Goal: Navigation & Orientation: Find specific page/section

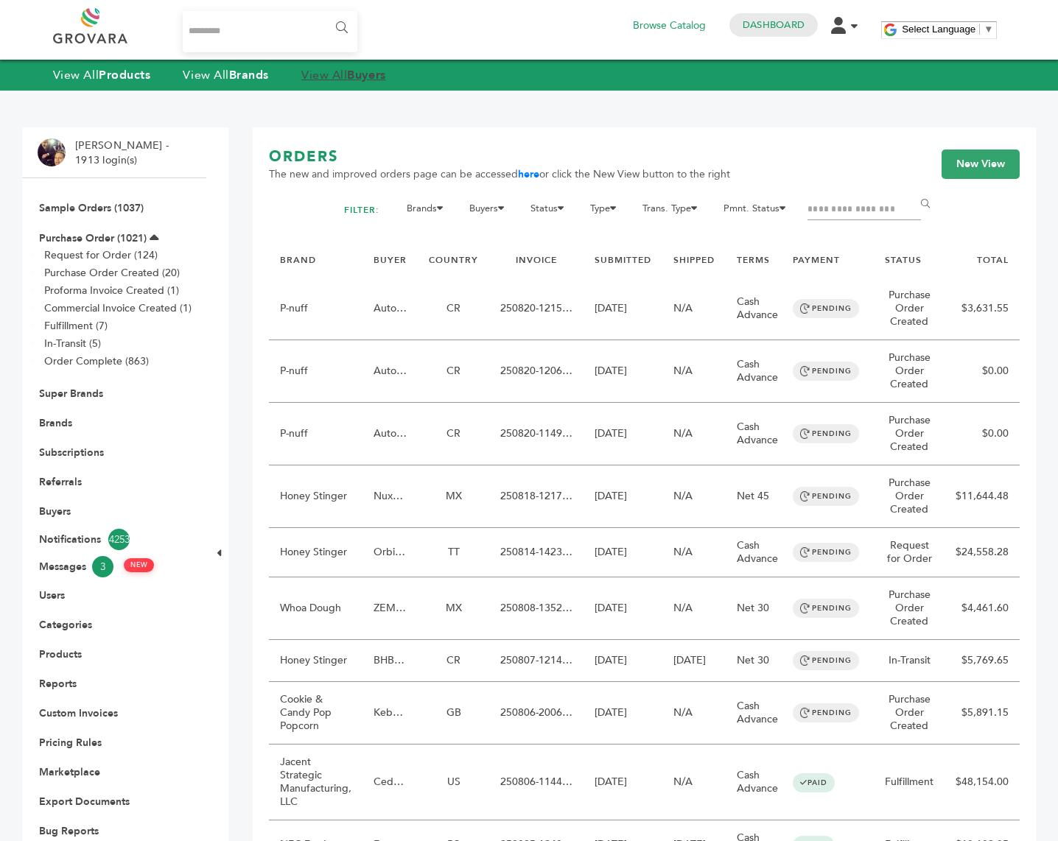
click at [348, 69] on link "View All Buyers" at bounding box center [343, 75] width 85 height 16
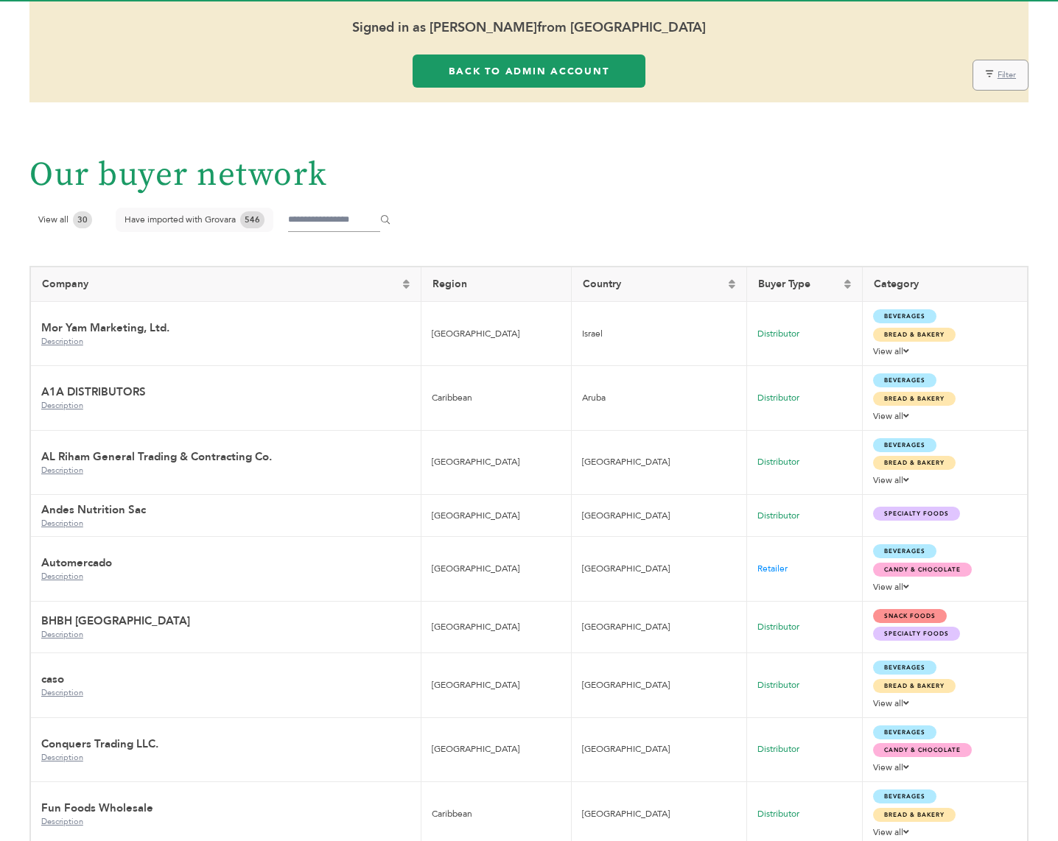
scroll to position [116, 0]
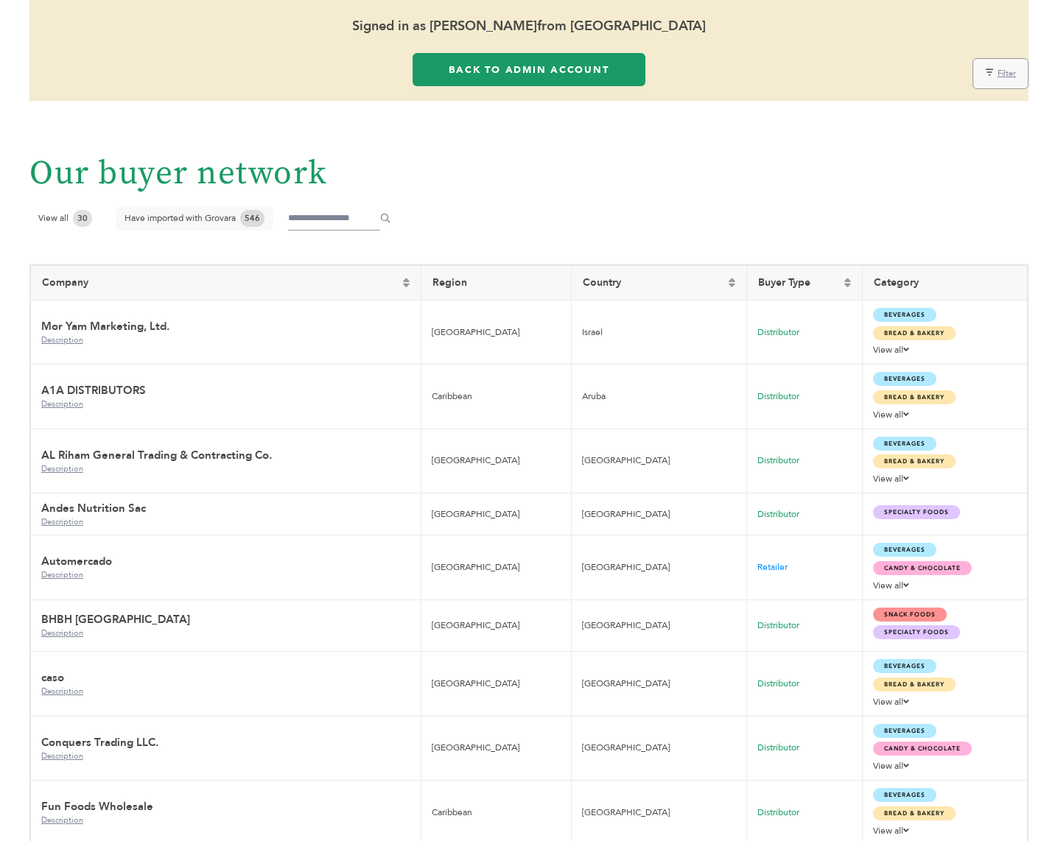
click at [89, 319] on link "Mor Yam Marketing, Ltd." at bounding box center [105, 326] width 128 height 15
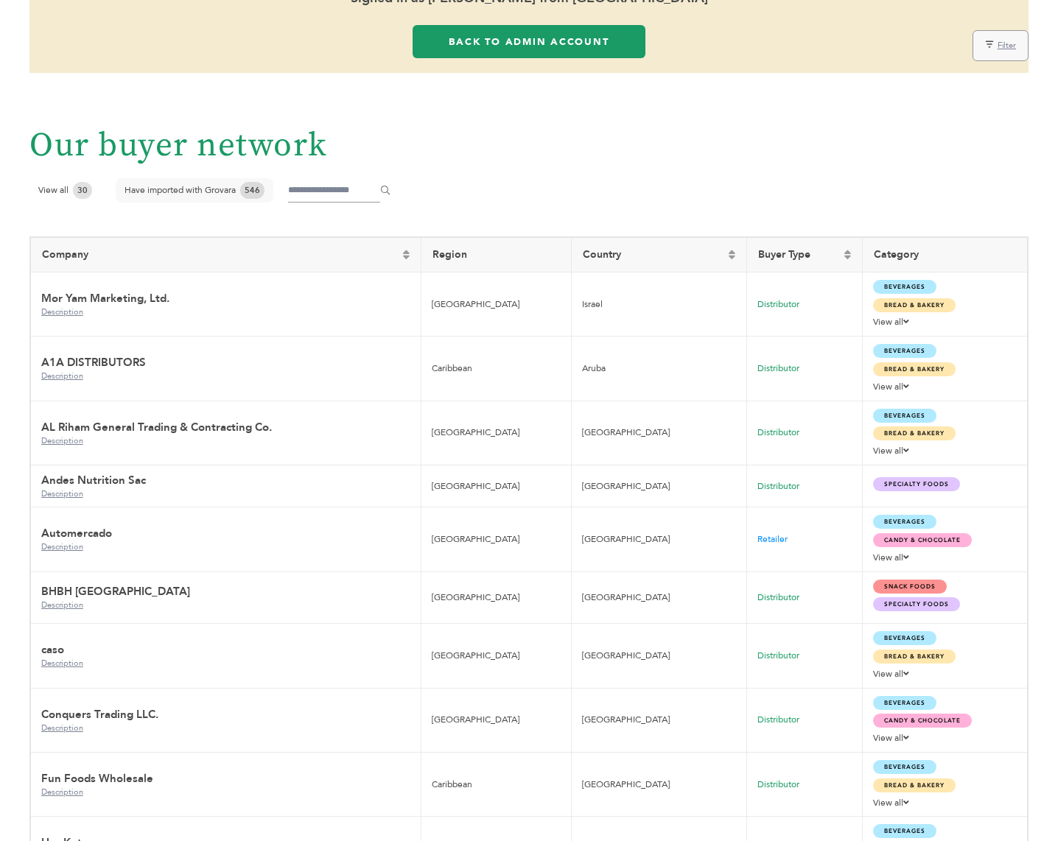
scroll to position [141, 0]
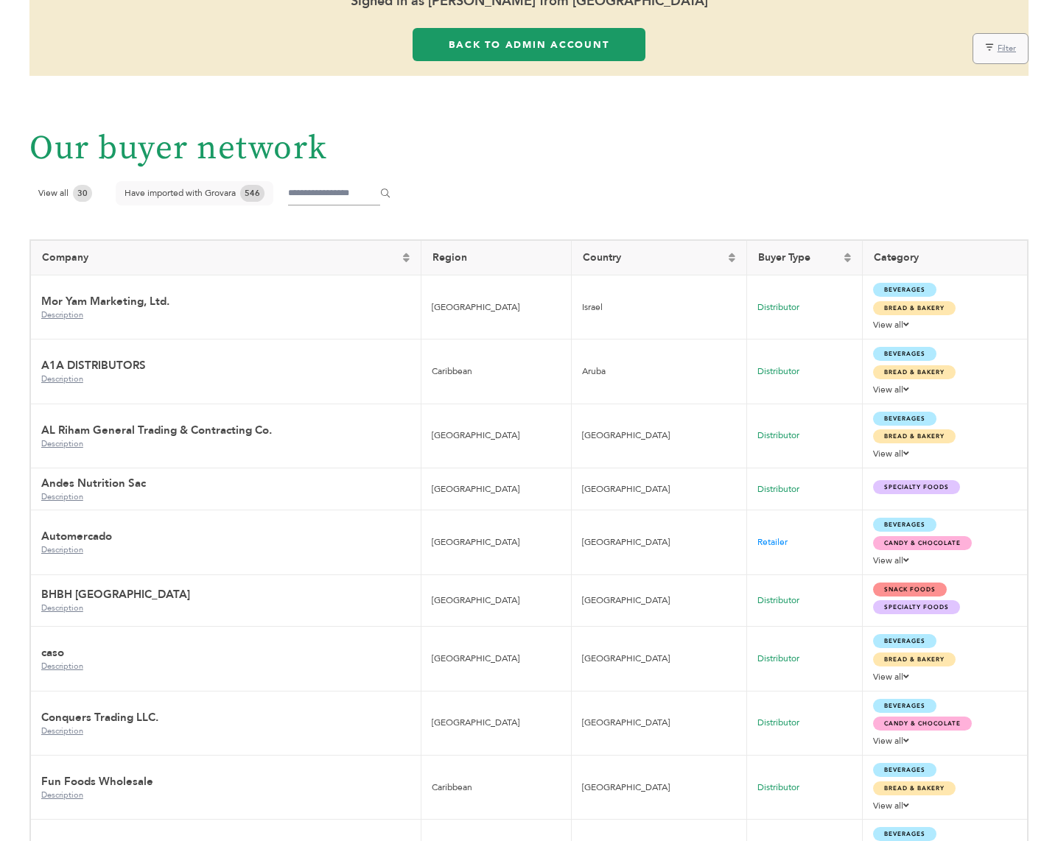
click at [211, 181] on div "Have imported with Grovara 546" at bounding box center [195, 193] width 158 height 24
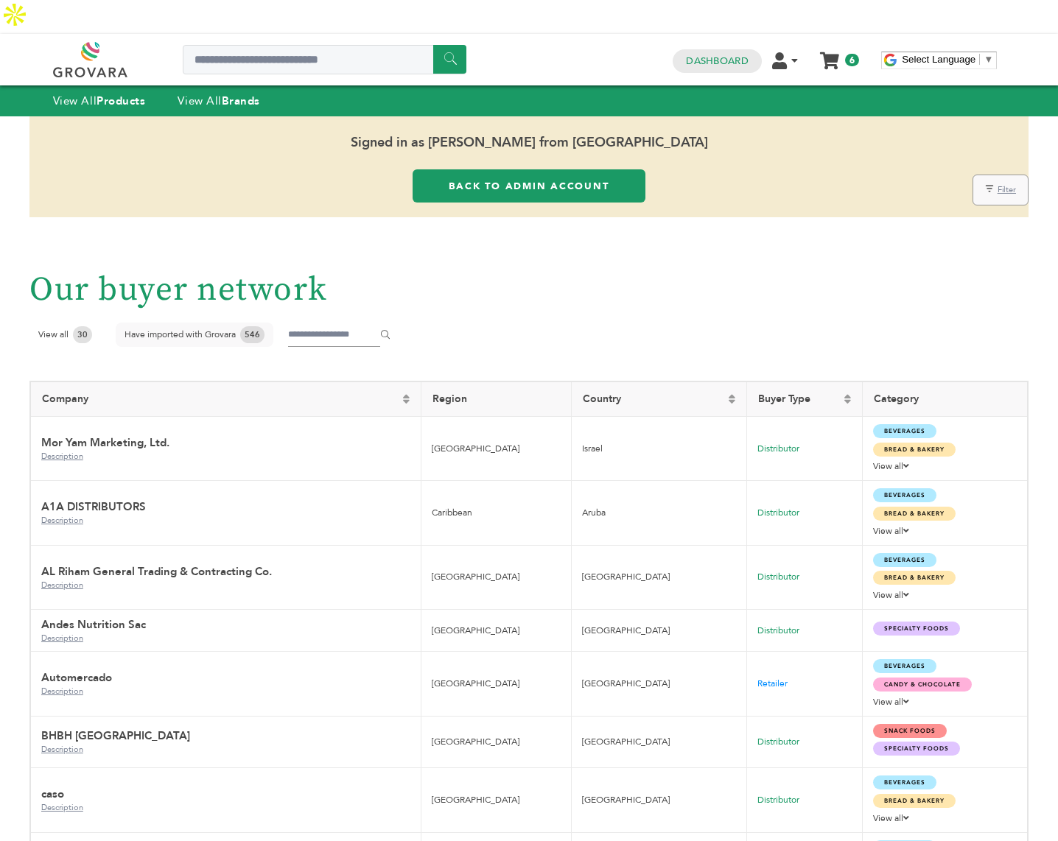
click at [544, 169] on link "Back to Admin Account" at bounding box center [529, 185] width 232 height 33
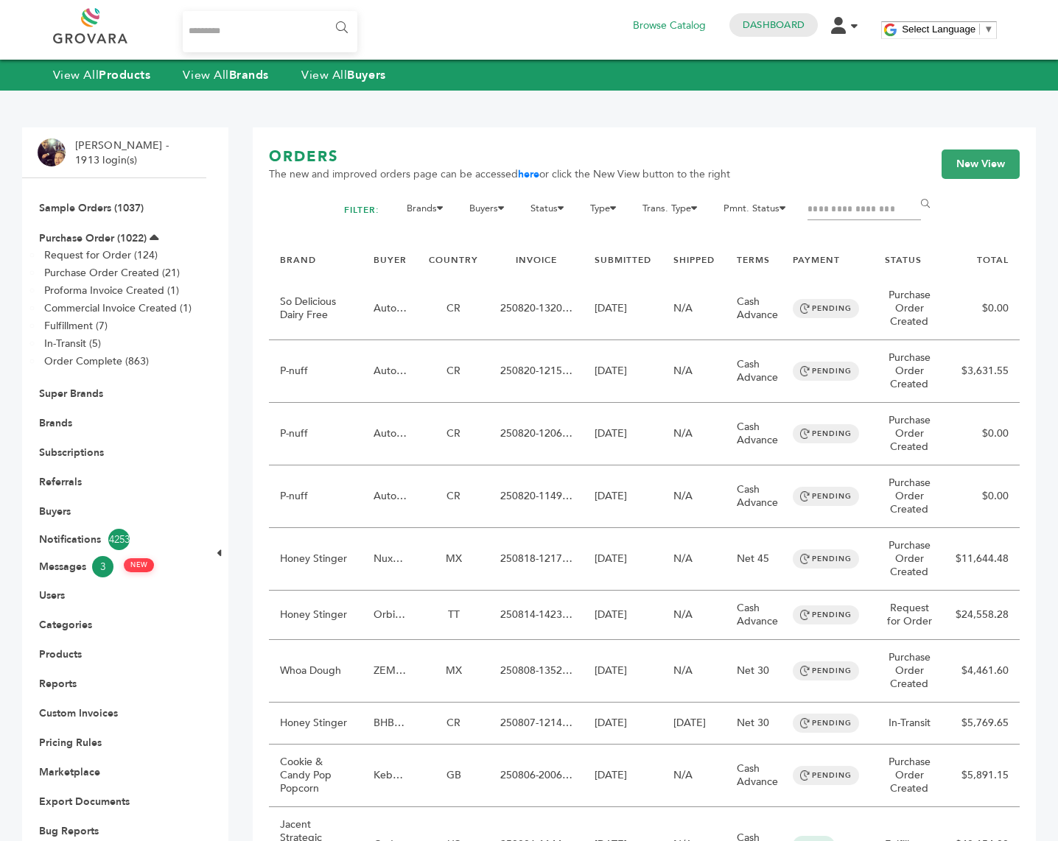
click at [773, 39] on div "3 Browse Catalog Dashboard Edit Account Order Management Sign Out" at bounding box center [744, 30] width 244 height 44
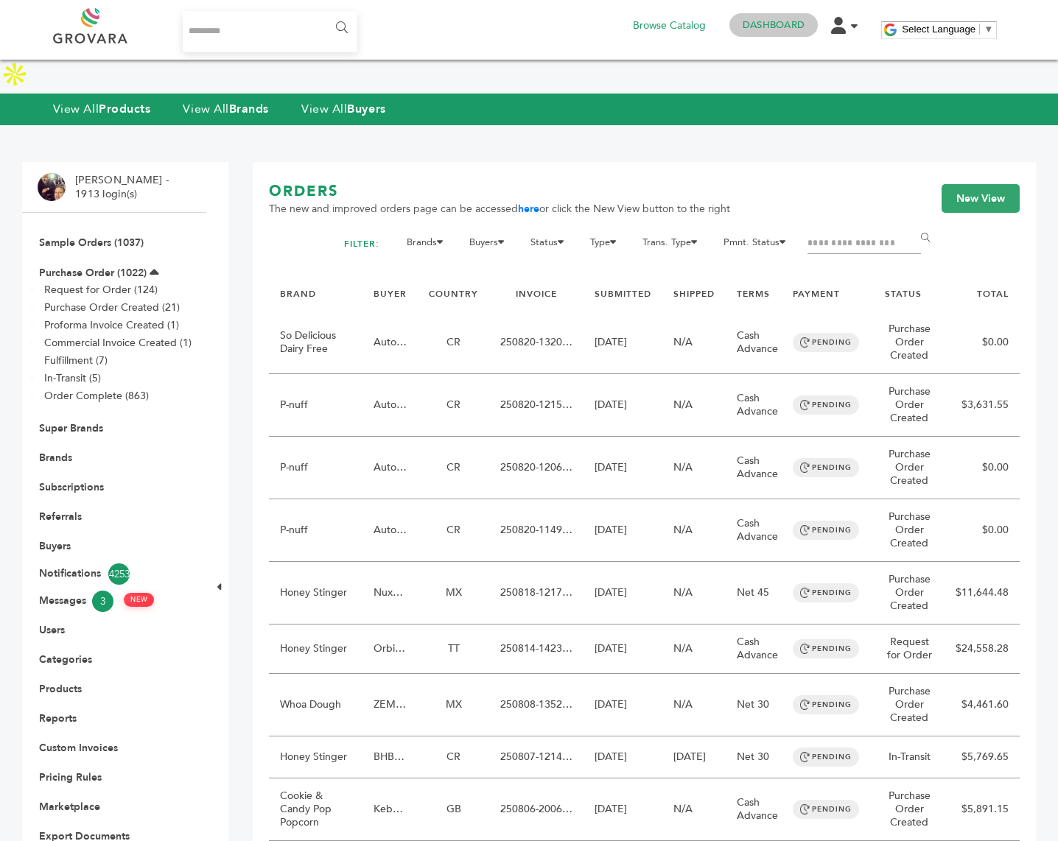
click at [773, 29] on link "Dashboard" at bounding box center [774, 24] width 62 height 13
